Goal: Information Seeking & Learning: Find specific fact

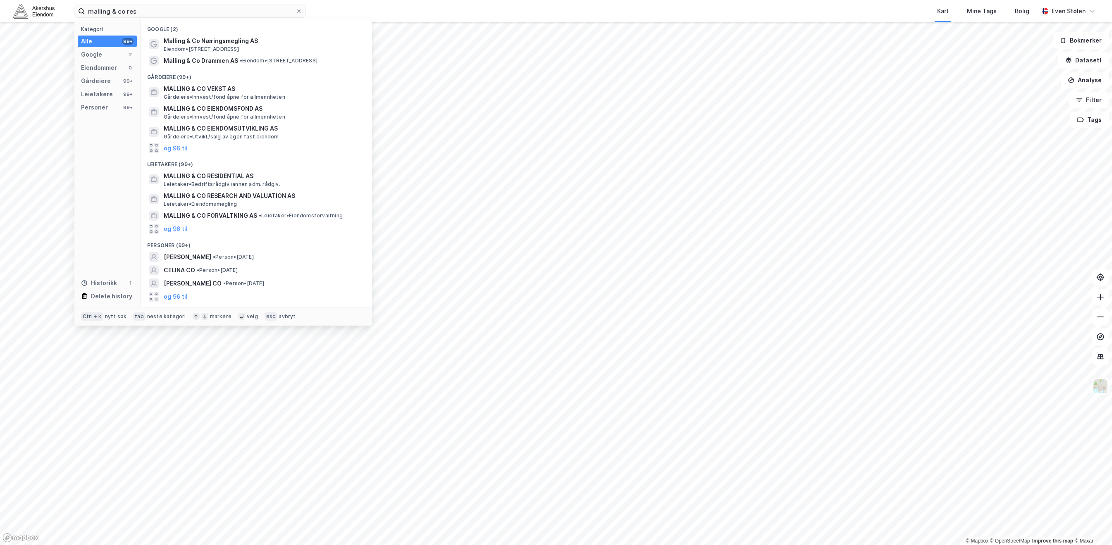
click at [163, 14] on input "malling & co res" at bounding box center [190, 11] width 211 height 12
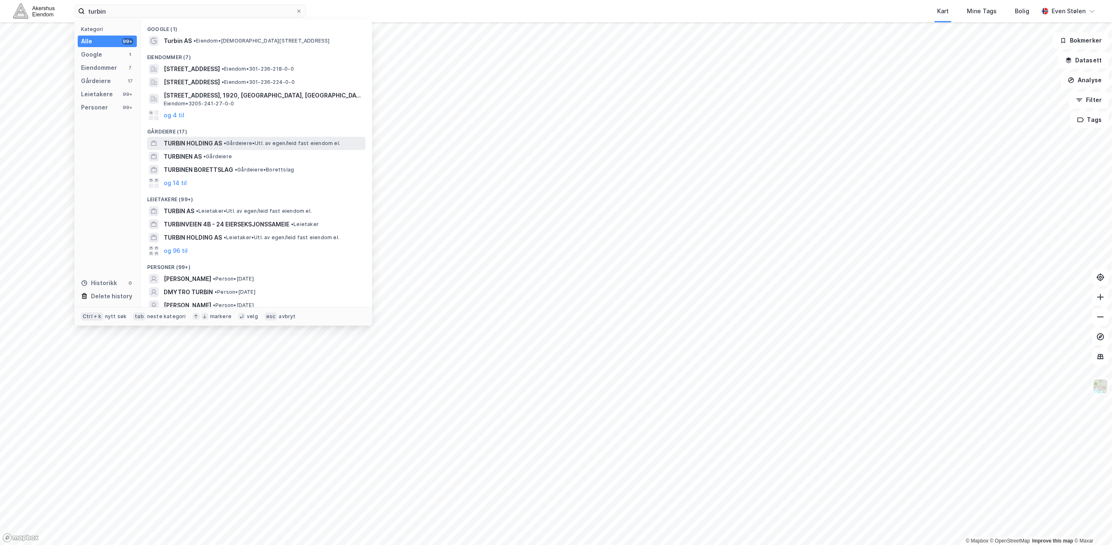
type input "turbin"
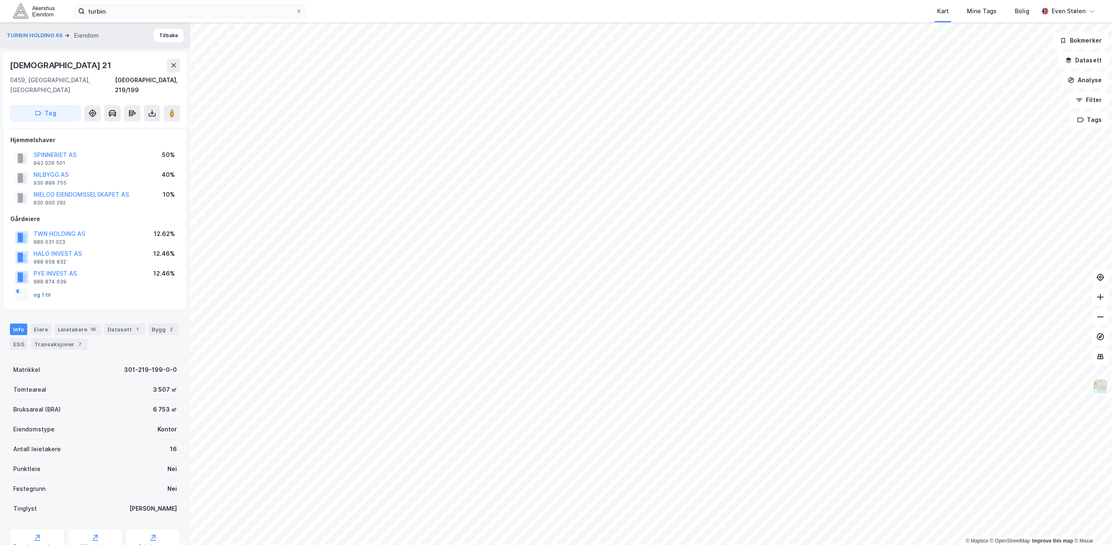
click at [0, 0] on button "og 1 til" at bounding box center [0, 0] width 0 height 0
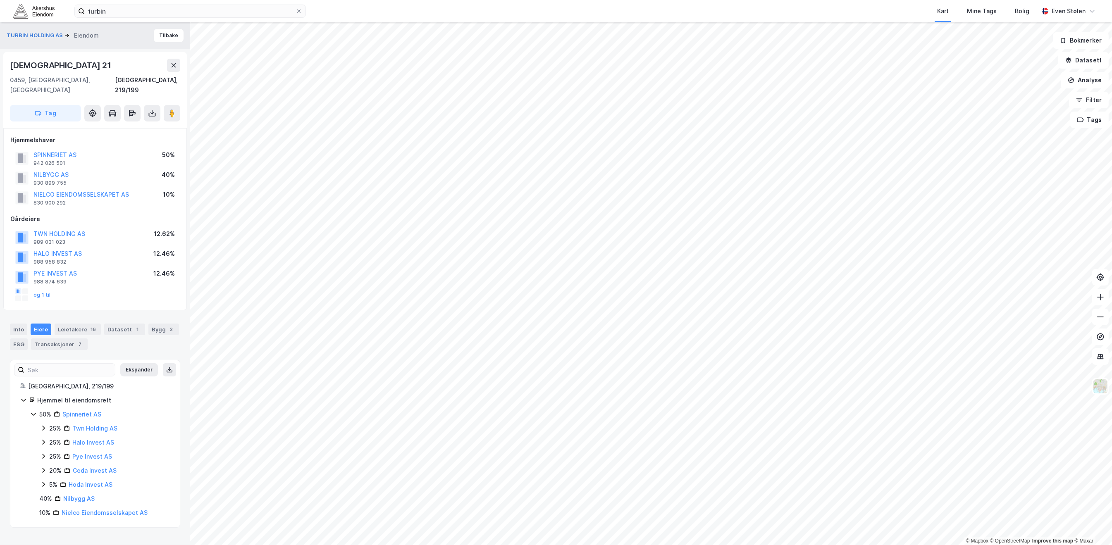
click at [42, 425] on icon at bounding box center [43, 428] width 7 height 7
click at [43, 453] on icon at bounding box center [43, 456] width 7 height 7
click at [40, 425] on icon at bounding box center [43, 428] width 7 height 7
click at [43, 481] on icon at bounding box center [43, 484] width 7 height 7
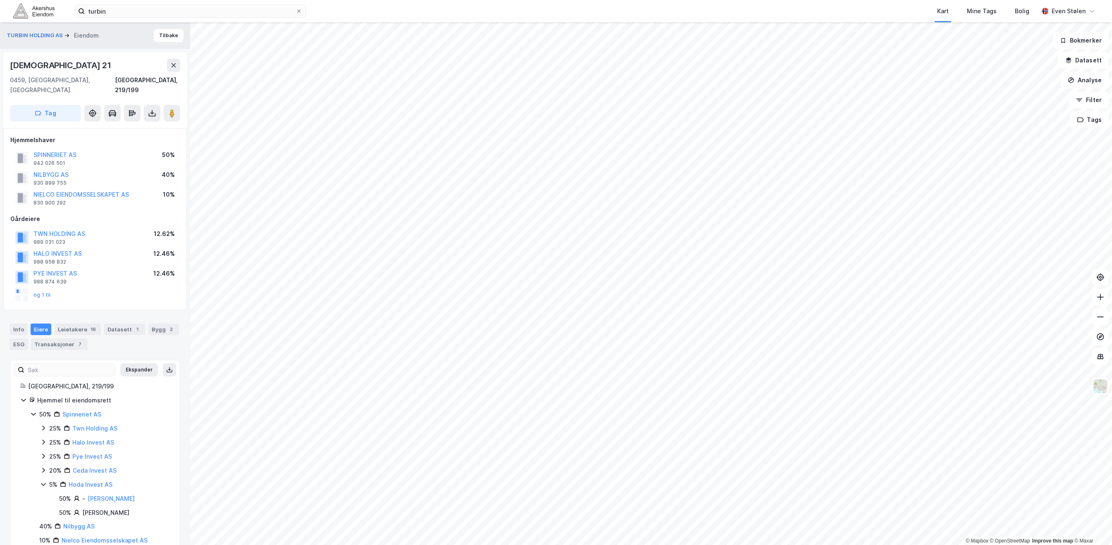
click at [43, 481] on icon at bounding box center [43, 484] width 7 height 7
click at [43, 467] on icon at bounding box center [43, 470] width 7 height 7
click at [44, 453] on icon at bounding box center [43, 456] width 7 height 7
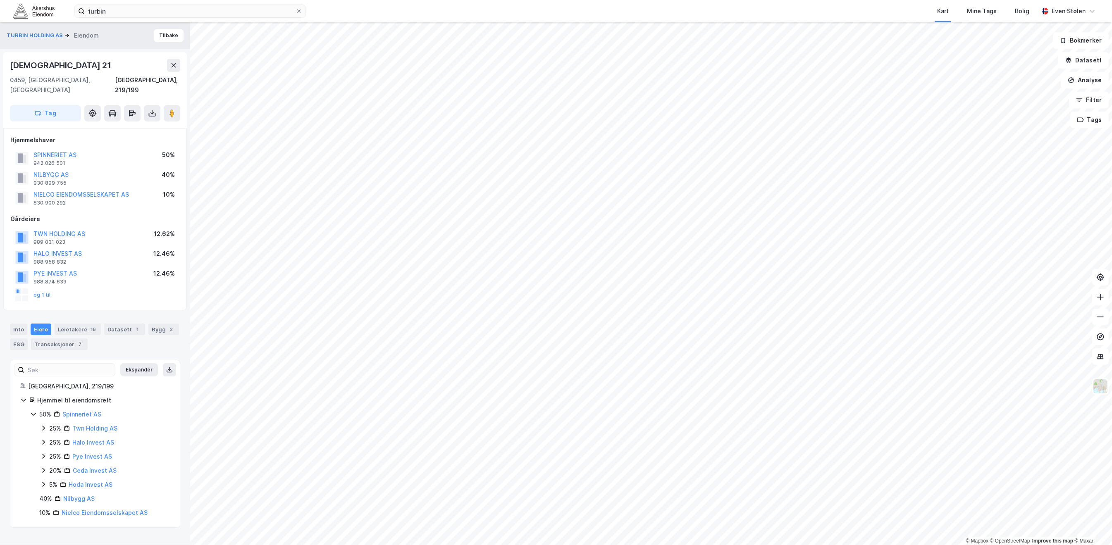
click at [43, 440] on icon at bounding box center [43, 442] width 2 height 5
click at [43, 441] on icon at bounding box center [43, 442] width 5 height 3
click at [155, 35] on button "Tilbake" at bounding box center [169, 35] width 30 height 13
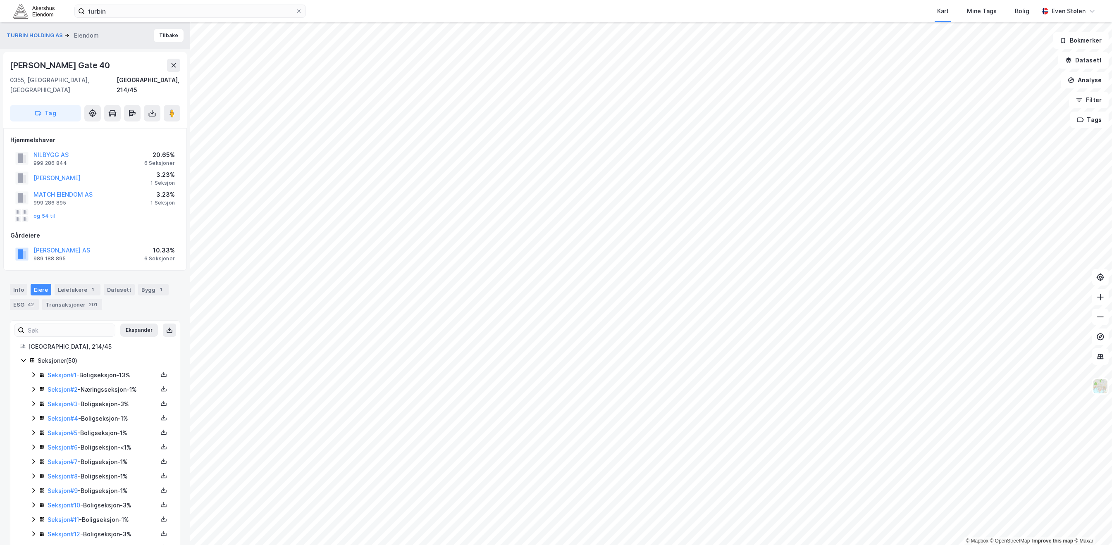
click at [30, 386] on icon at bounding box center [33, 389] width 7 height 7
click at [97, 415] on link "Nilbygg AS" at bounding box center [100, 418] width 31 height 7
click at [35, 386] on icon at bounding box center [33, 389] width 7 height 7
click at [62, 471] on icon at bounding box center [63, 474] width 7 height 7
click at [62, 473] on icon at bounding box center [63, 474] width 5 height 3
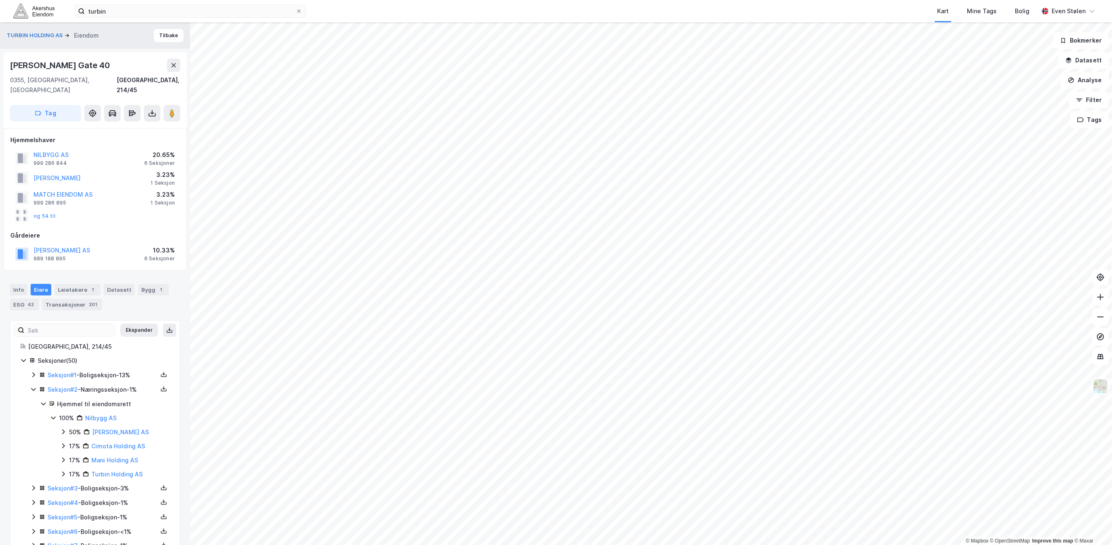
click at [69, 65] on div "[PERSON_NAME] Gate 40" at bounding box center [61, 65] width 102 height 13
copy div "[PERSON_NAME] Gate 40"
click at [161, 39] on button "Tilbake" at bounding box center [169, 35] width 30 height 13
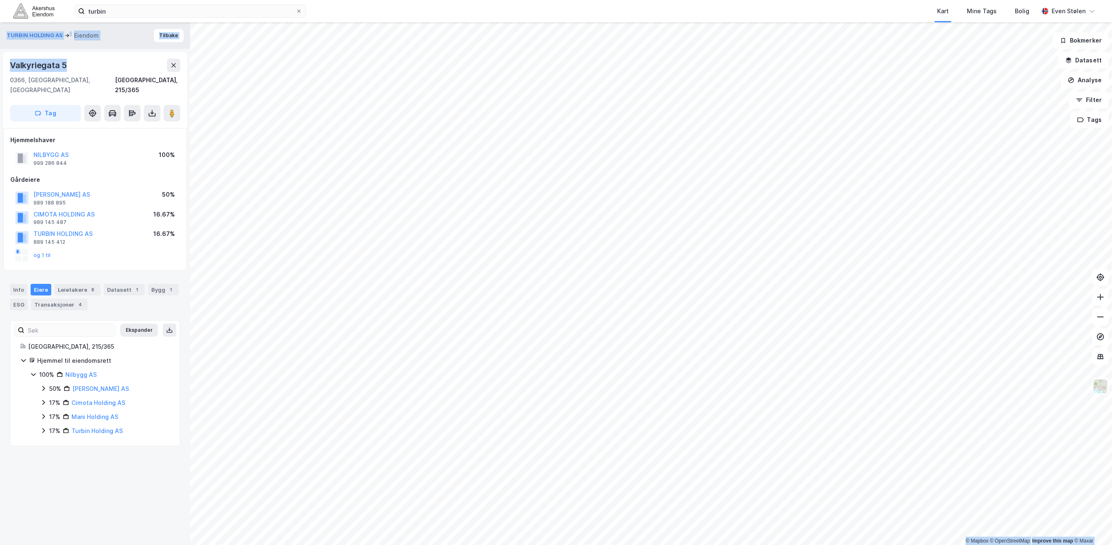
drag, startPoint x: 68, startPoint y: 64, endPoint x: -19, endPoint y: 61, distance: 87.3
click at [0, 61] on html "turbin Kart Mine Tags Bolig [PERSON_NAME] © Mapbox © OpenStreetMap Improve this…" at bounding box center [556, 272] width 1112 height 545
